Goal: Task Accomplishment & Management: Manage account settings

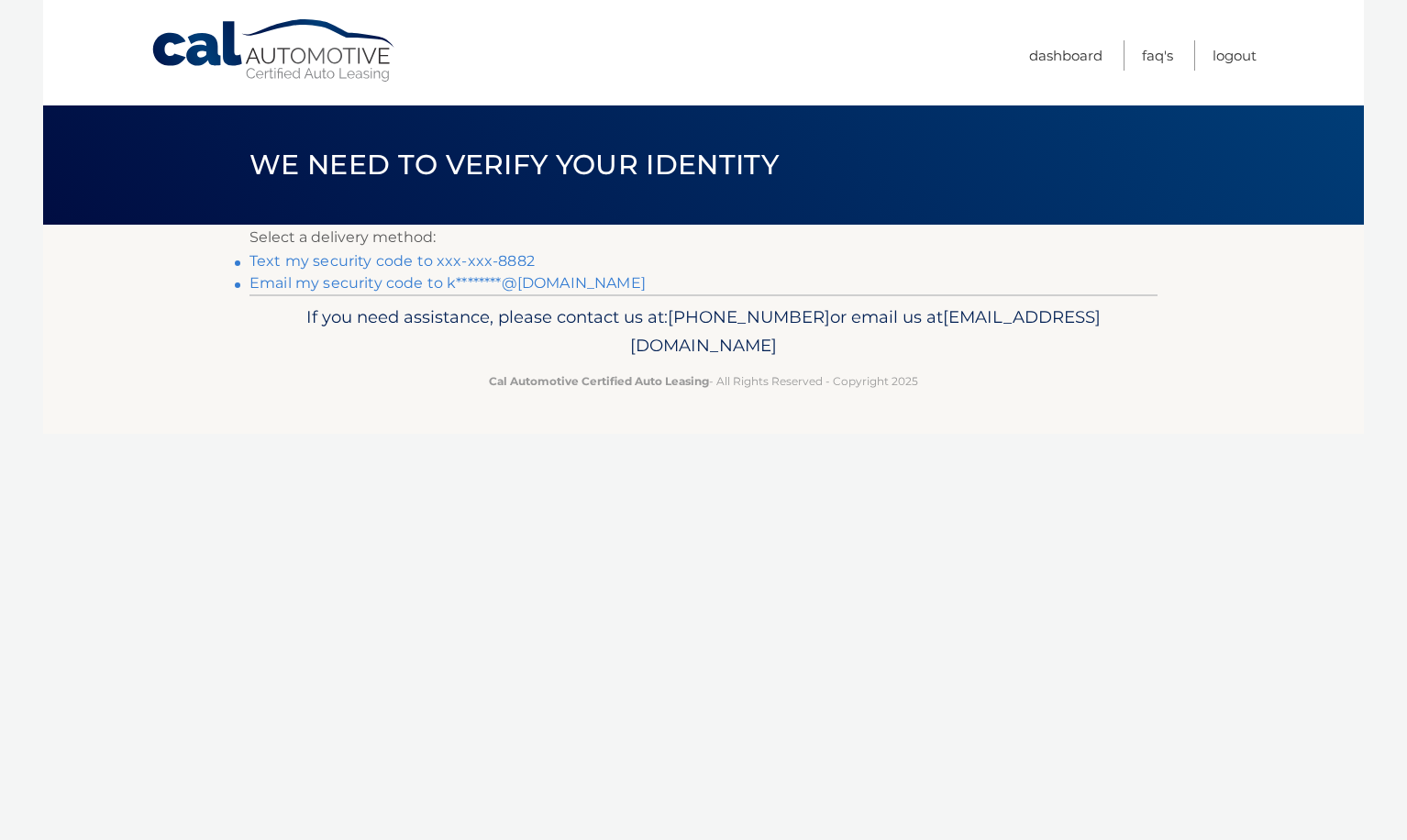
click at [484, 266] on link "Text my security code to xxx-xxx-8882" at bounding box center [392, 260] width 285 height 17
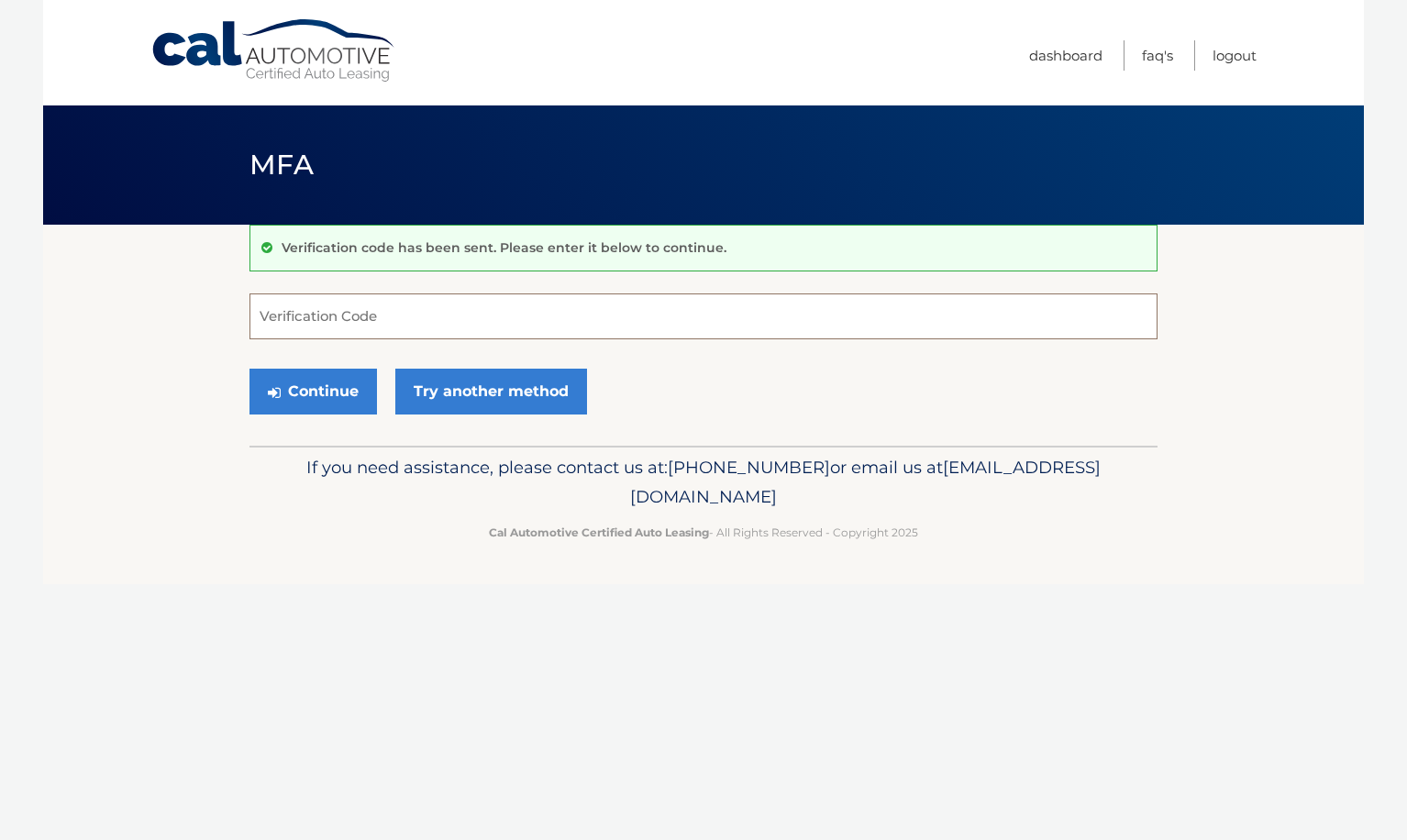
click at [586, 304] on input "Verification Code" at bounding box center [704, 317] width 907 height 46
type input "742936"
click at [250, 369] on button "Continue" at bounding box center [314, 392] width 128 height 46
click at [301, 403] on button "Continue" at bounding box center [314, 392] width 128 height 46
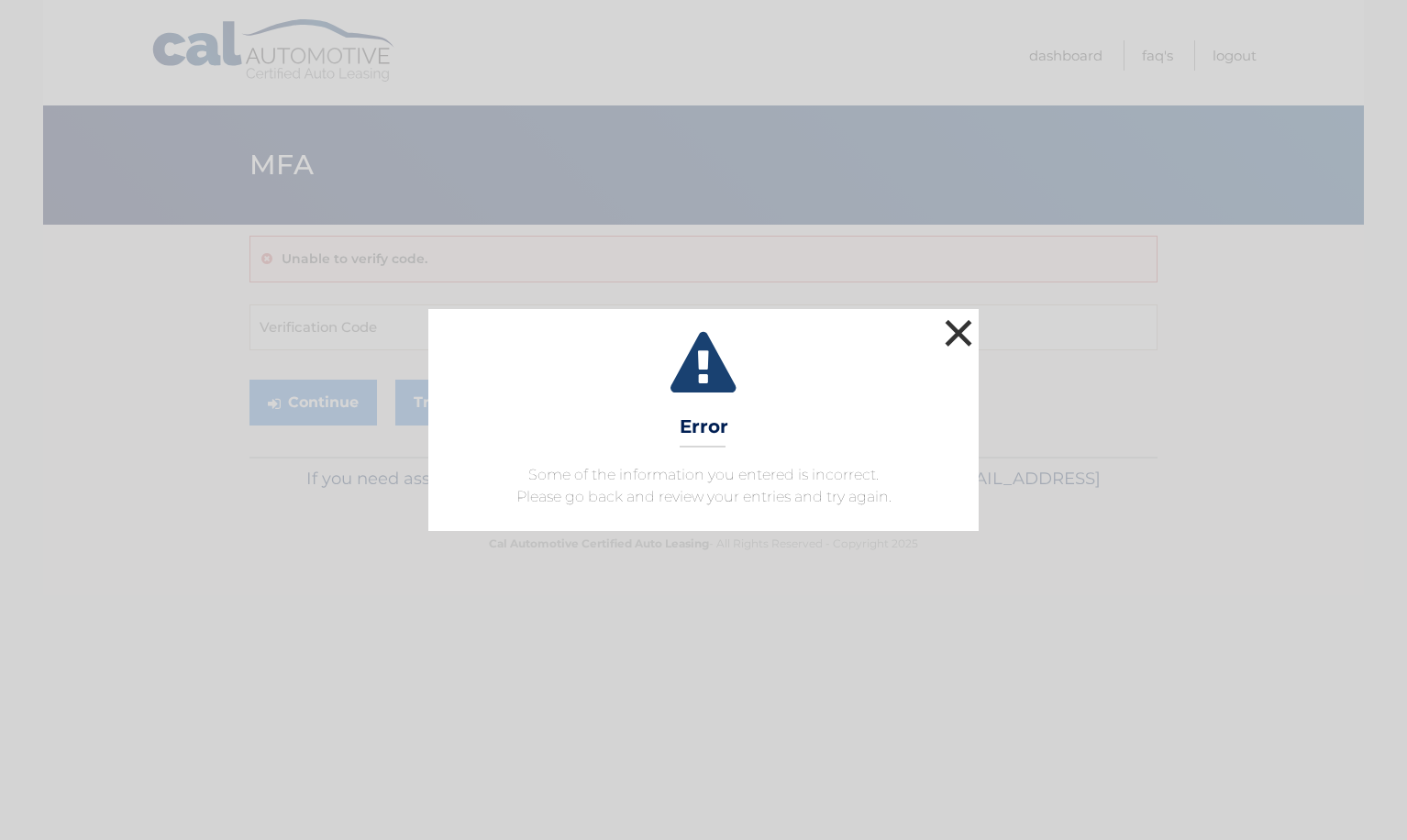
click at [952, 329] on button "×" at bounding box center [958, 333] width 37 height 37
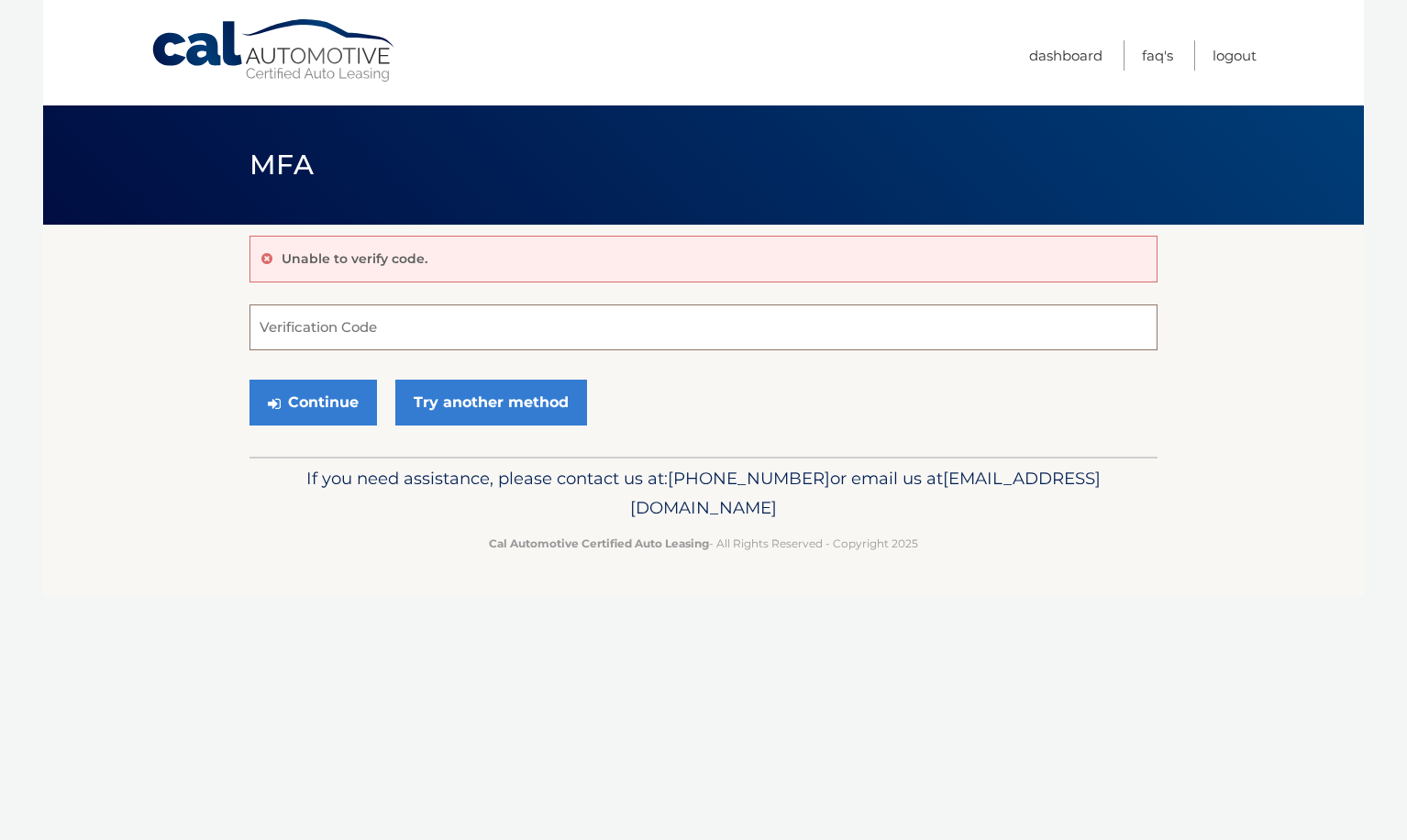
click at [598, 329] on input "Verification Code" at bounding box center [704, 328] width 907 height 46
click at [486, 406] on link "Try another method" at bounding box center [491, 403] width 192 height 46
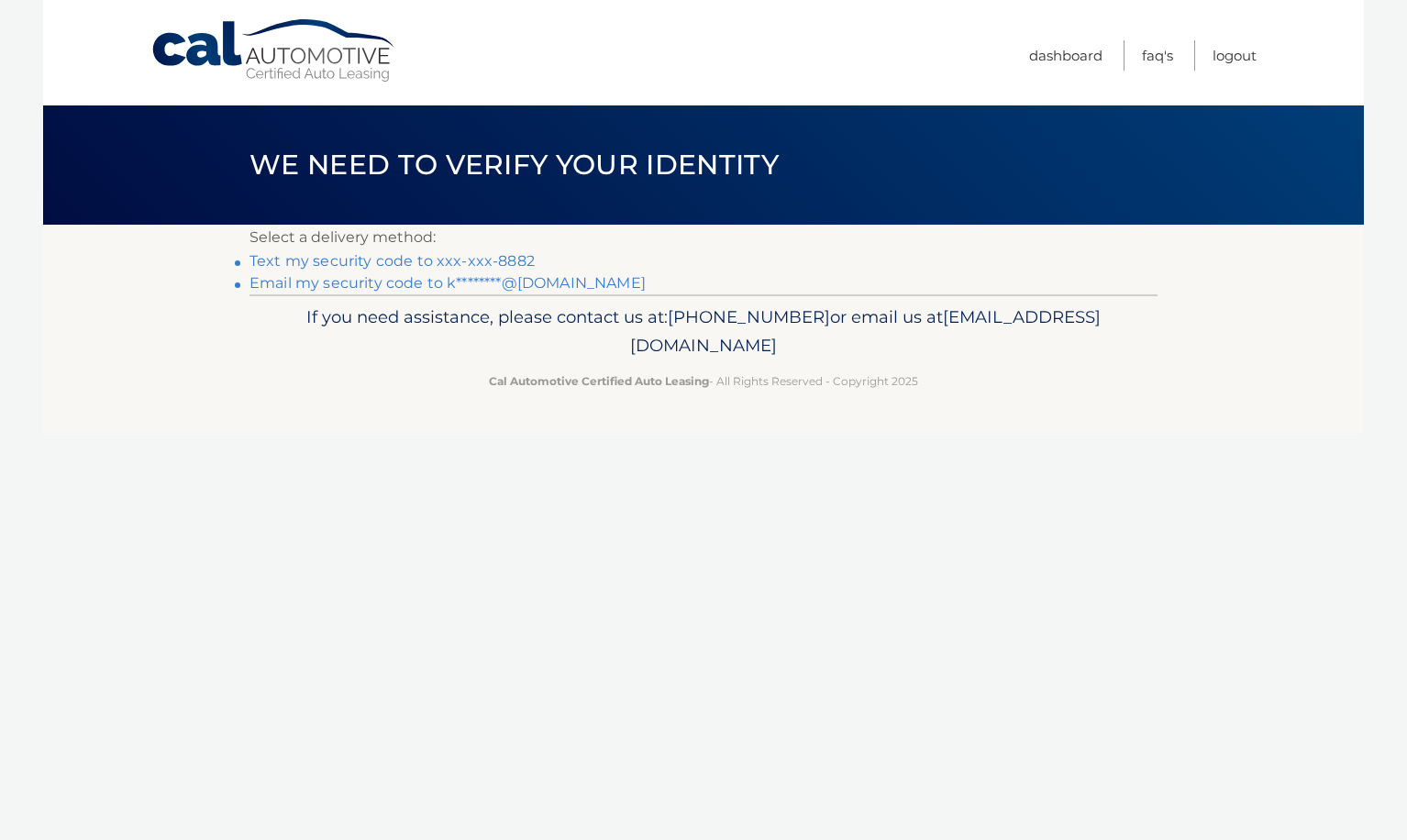
click at [439, 263] on link "Text my security code to xxx-xxx-8882" at bounding box center [392, 260] width 285 height 17
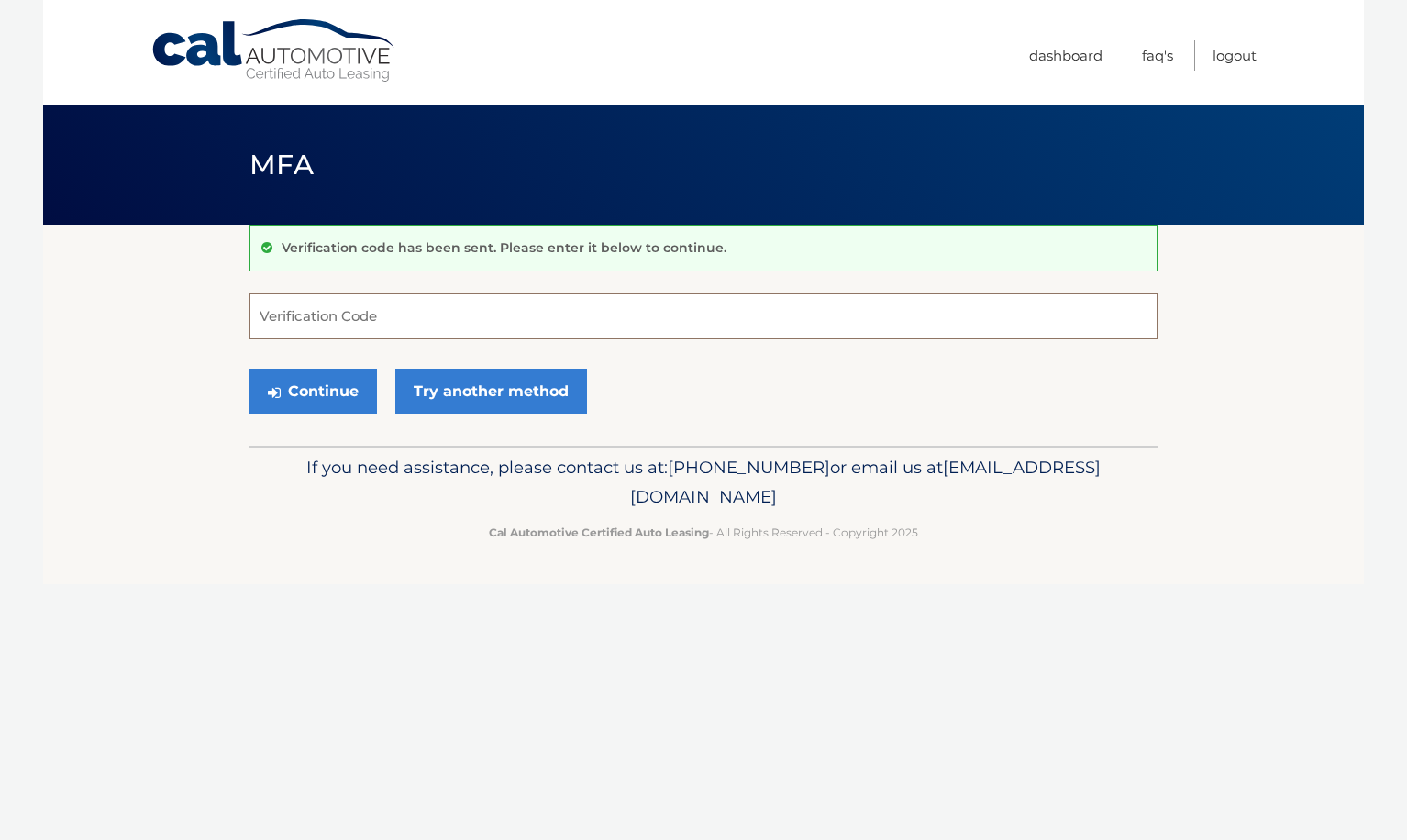
click at [472, 317] on input "Verification Code" at bounding box center [704, 317] width 907 height 46
type input "141144"
click at [284, 395] on button "Continue" at bounding box center [314, 392] width 128 height 46
